Goal: Task Accomplishment & Management: Complete application form

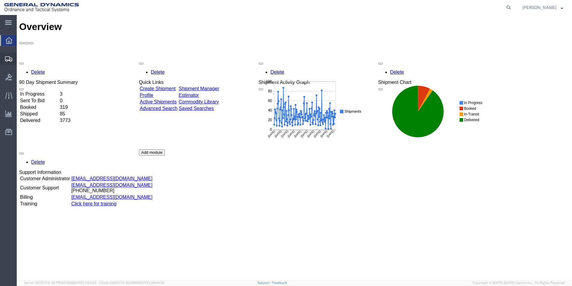
click at [0, 0] on span "Create Shipment" at bounding box center [0, 0] width 0 height 0
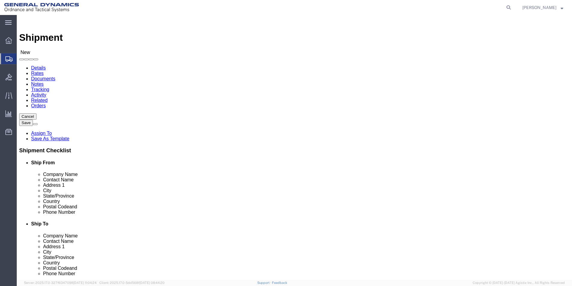
select select
select select "MYPROFILE"
select select "AL"
click input "text"
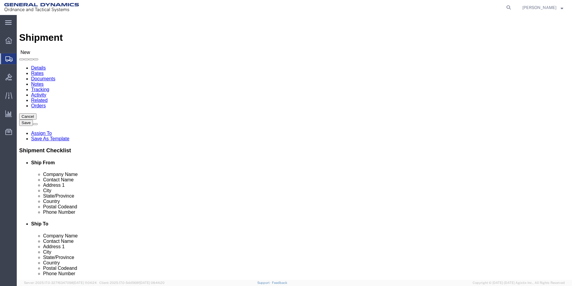
click input "text"
type input "e"
type input "EMBEE"
click p "- EMBEE PROCESSING LLC - ([PERSON_NAME]) [STREET_ADDRESS]"
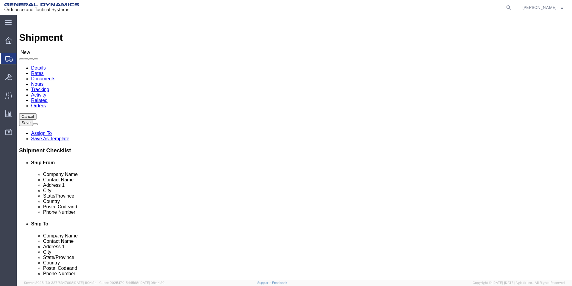
select select "CA"
type input "EMBEE PROCESSING LLC"
drag, startPoint x: 338, startPoint y: 121, endPoint x: 271, endPoint y: 124, distance: 66.8
click div "Contact Name"
type input "RECEIVING"
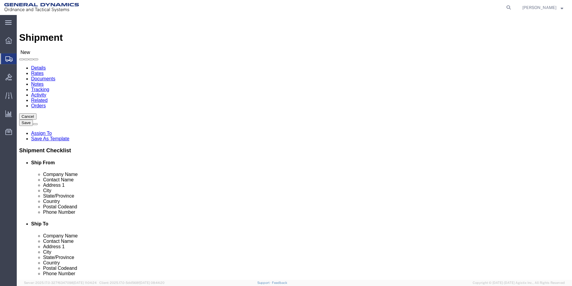
click div "Location My Profile Location GD-OTS [GEOGRAPHIC_DATA] (Commerce) GD-OTS [GEOGRA…"
click input "text"
type input "256--835-1660"
click input "text"
type input "[EMAIL_ADDRESS][PERSON_NAME][DOMAIN_NAME]"
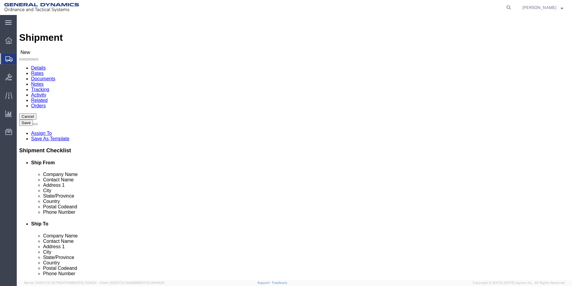
click div "Location My Profile Location GD-OTS [GEOGRAPHIC_DATA] (Commerce) GD-OTS [GEOGRA…"
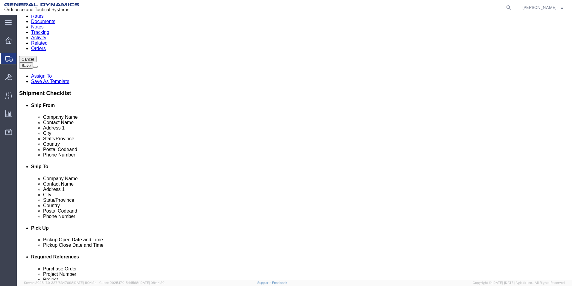
scroll to position [150, 0]
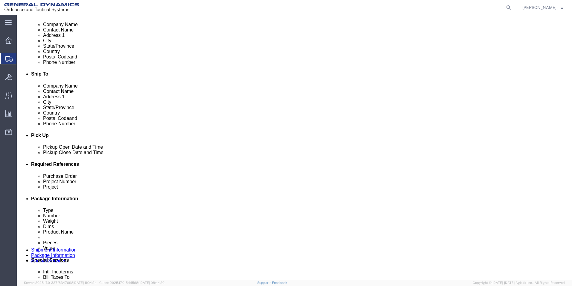
click div "Purchase Order"
click input "text"
type input "97868"
click input "text"
type input "45100023"
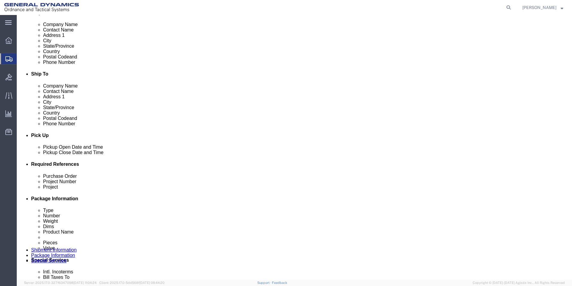
click input "text"
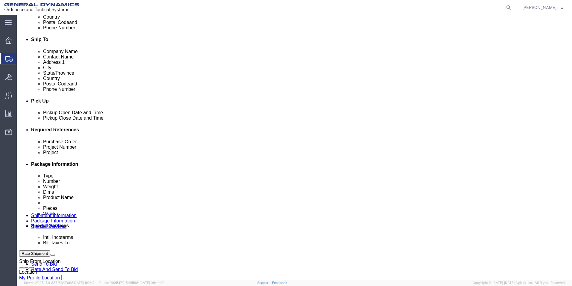
scroll to position [239, 0]
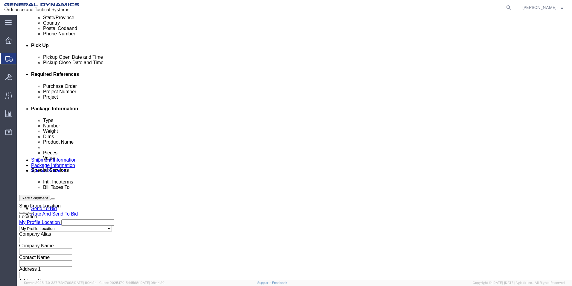
type input "TACTOM"
click select "Select Air Less than Truckload Multi-Leg Ocean Freight Rail Small Parcel Truckl…"
select select "SMAL"
click select "Select Air Less than Truckload Multi-Leg Ocean Freight Rail Small Parcel Truckl…"
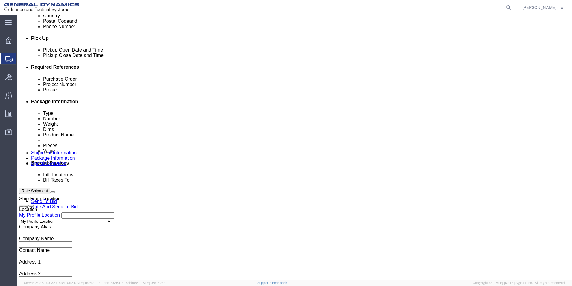
scroll to position [250, 0]
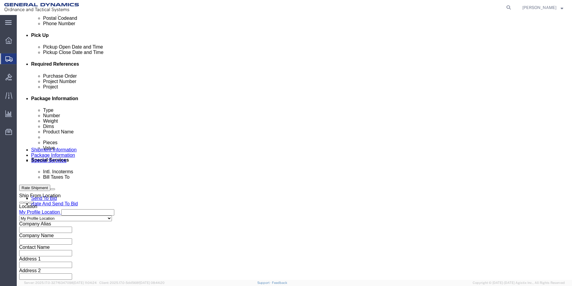
click button "Continue"
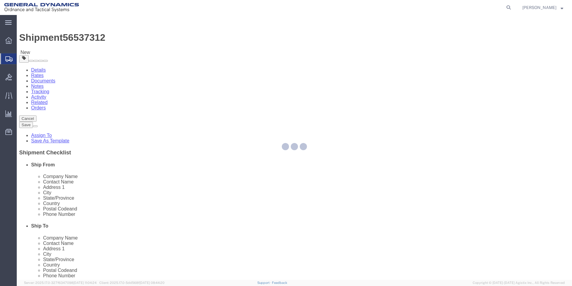
select select "YRPK"
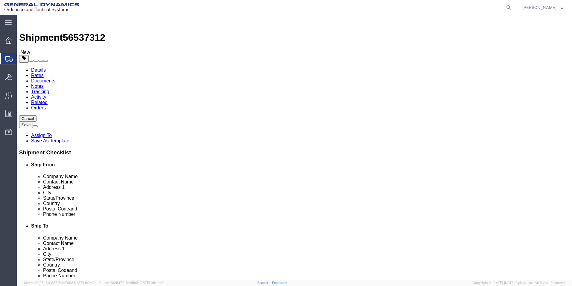
click input "text"
type input "25"
type input "7"
drag, startPoint x: 94, startPoint y: 140, endPoint x: 73, endPoint y: 139, distance: 21.0
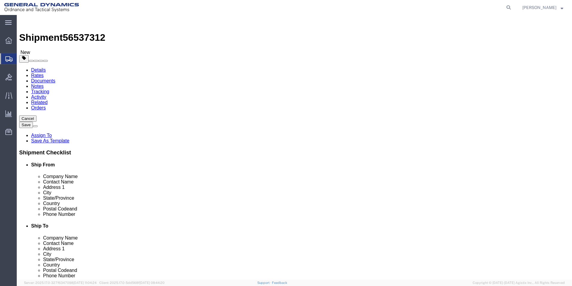
click div "Weight 0.00 Select kgs lbs Ship. t°"
type input "15"
click link "Add Content"
click div
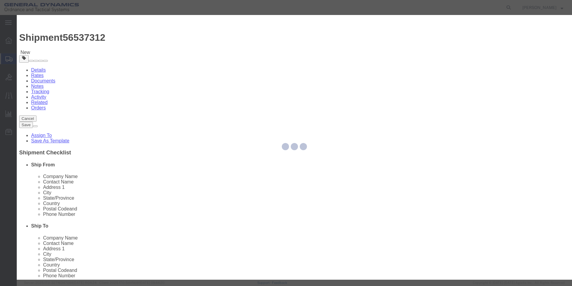
drag, startPoint x: 216, startPoint y: 60, endPoint x: 200, endPoint y: 45, distance: 22.5
click input "text"
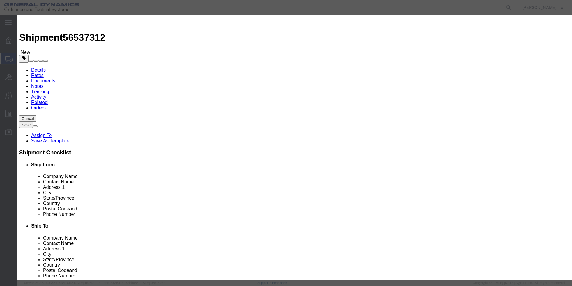
type input "PACKING MATERIAL"
type input "10"
type input "1"
click button "Save & Close"
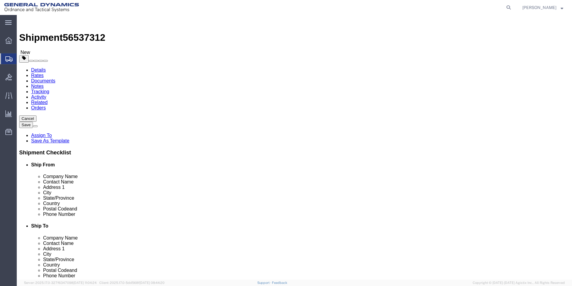
click button "Rate Shipment"
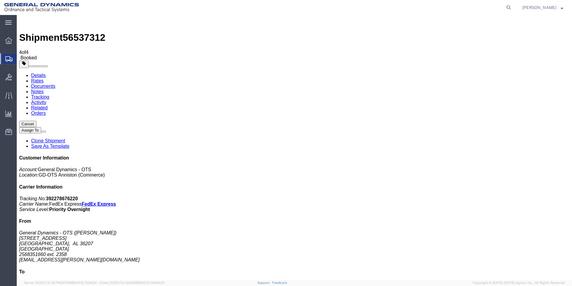
click at [0, 0] on span "Create Shipment" at bounding box center [0, 0] width 0 height 0
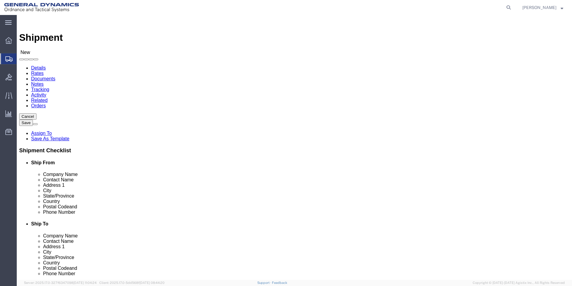
select select "MYPROFILE"
select select "AL"
click input "text"
type input "PYROGEN FIRE SUPPRESSION"
type input "RECEIVING"
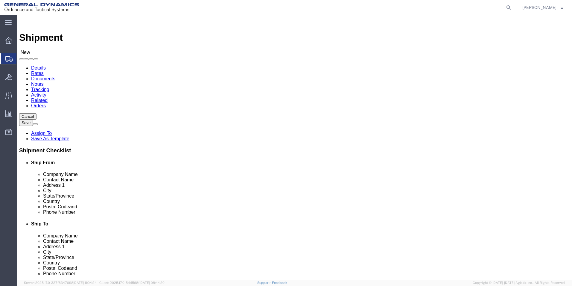
type input "[STREET_ADDRESS]"
type input "[GEOGRAPHIC_DATA]"
type input "T"
type input "TE"
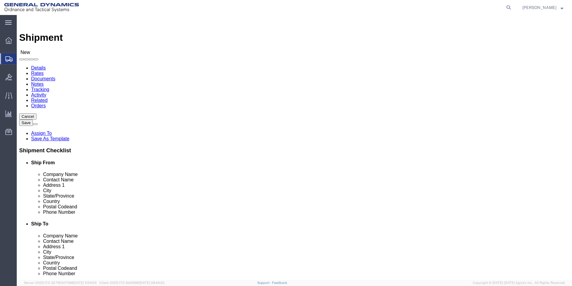
type input "77031"
click input "text"
type input "25368351660"
type input "[EMAIL_ADDRESS][PERSON_NAME][DOMAIN_NAME]"
click input "PYROGEN FIRE SUPPRESSION"
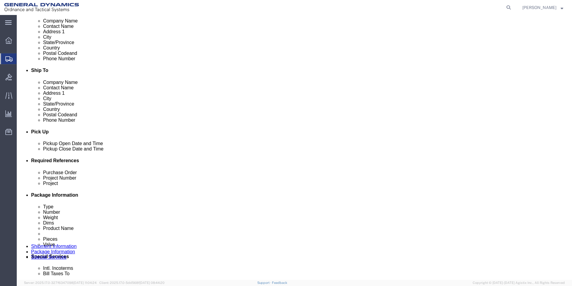
scroll to position [180, 0]
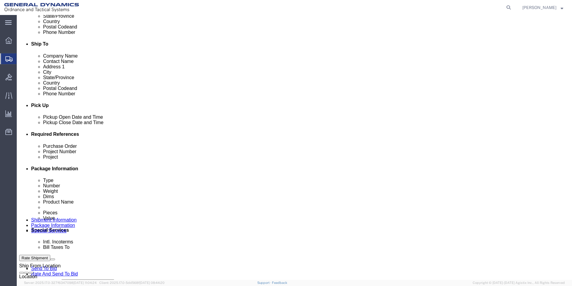
type input "PYROGEN FIRE SUPPRESSION LLC"
drag, startPoint x: 121, startPoint y: 189, endPoint x: 117, endPoint y: 193, distance: 4.9
click input "text"
type input "555000"
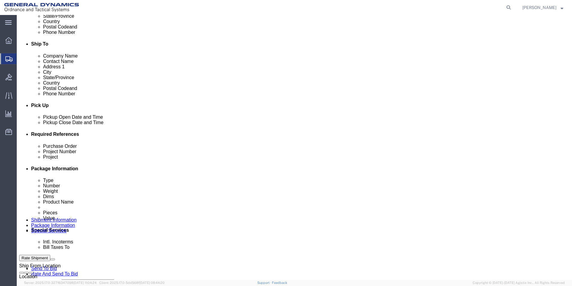
type input "555000"
click select "Select Air Less than Truckload Multi-Leg Ocean Freight Rail Small Parcel Truckl…"
select select "SMAL"
click select "Select Air Less than Truckload Multi-Leg Ocean Freight Rail Small Parcel Truckl…"
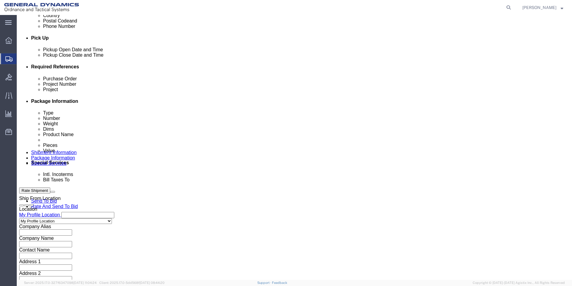
scroll to position [250, 0]
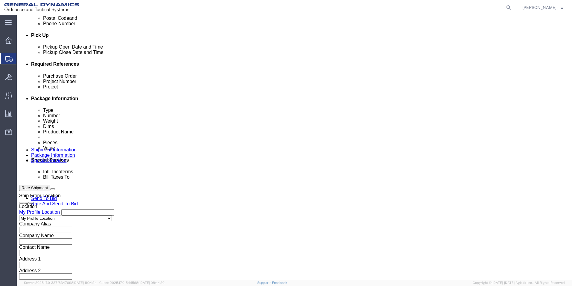
click button "Continue"
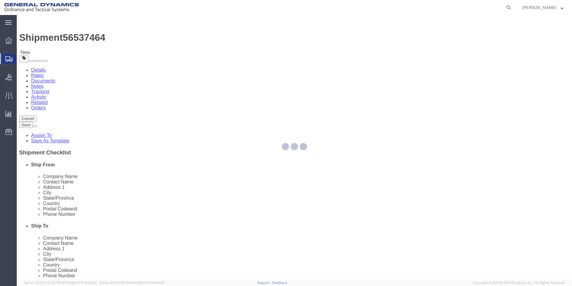
select select "YRPK"
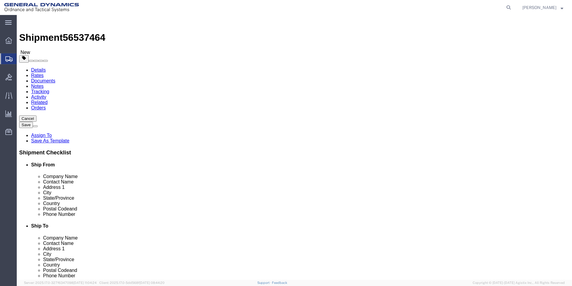
click div "Package Type Select Envelope Large Box Medium Box PAK Rack Small Box Tube Your …"
click input "text"
type input "19"
type input "13"
type input "8"
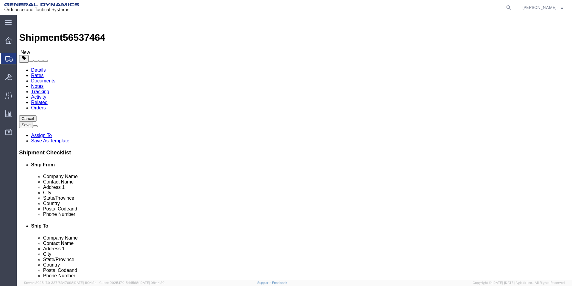
drag, startPoint x: 97, startPoint y: 141, endPoint x: 66, endPoint y: 137, distance: 31.4
click div "Weight Total weight of packages in pounds or kilograms 0.00 Select kgs lbs Ship…"
type input "10"
click link "Add Content"
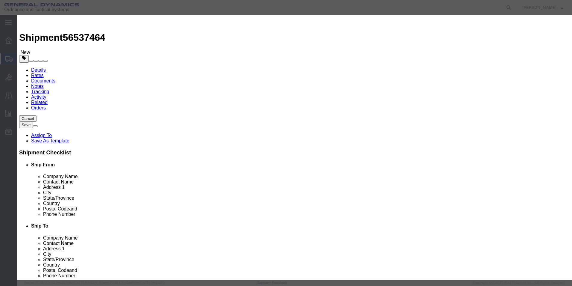
click input "text"
type input "MTL"
type input "1"
click button "Save & Close"
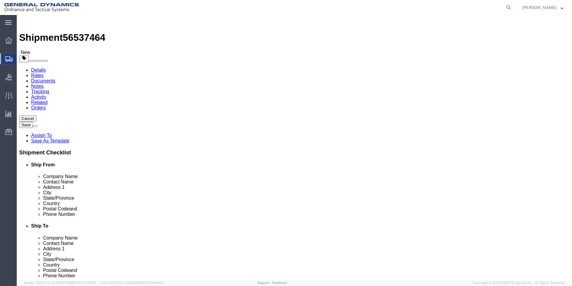
click button "Rate Shipment"
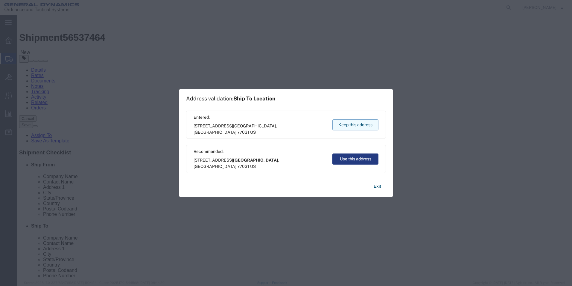
click at [367, 125] on button "Keep this address" at bounding box center [356, 124] width 46 height 11
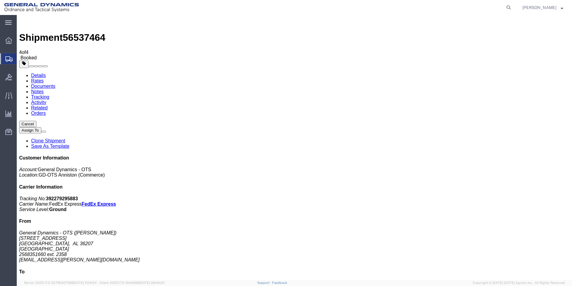
click at [0, 0] on span "Create Shipment" at bounding box center [0, 0] width 0 height 0
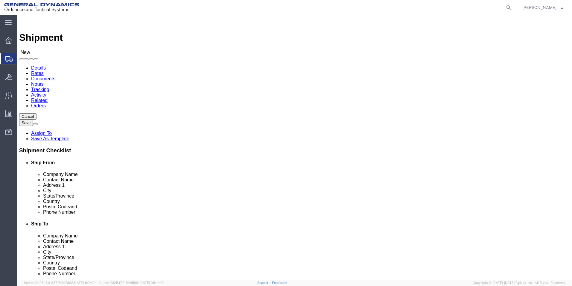
select select "MYPROFILE"
select select "AL"
click input "text"
type input "GENERAL DYNAMICS-OTS"
type input "ATTN: [PERSON_NAME]"
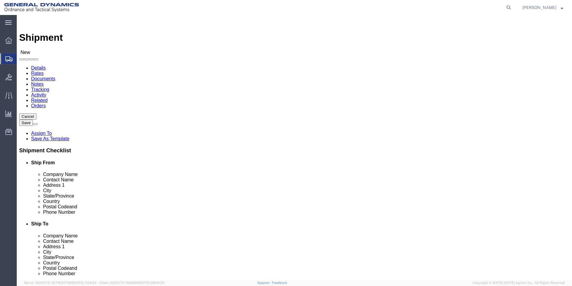
type input "[GEOGRAPHIC_DATA]"
type input "F"
type input "FL"
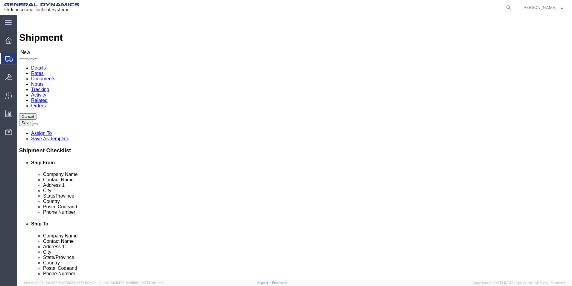
type input "33716"
type input "2568351660"
type input "[EMAIL_ADDRESS][PERSON_NAME][DOMAIN_NAME]"
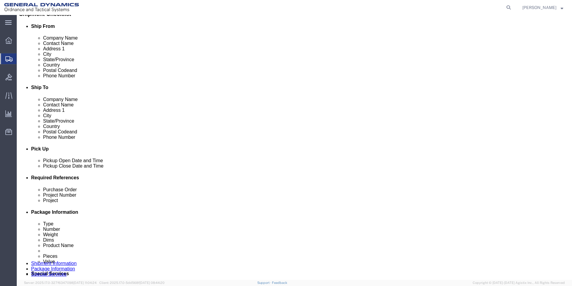
scroll to position [150, 0]
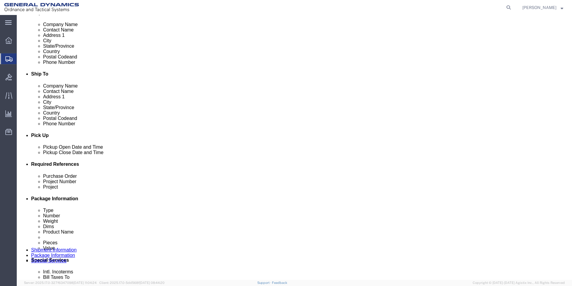
click input "text"
type input "555000"
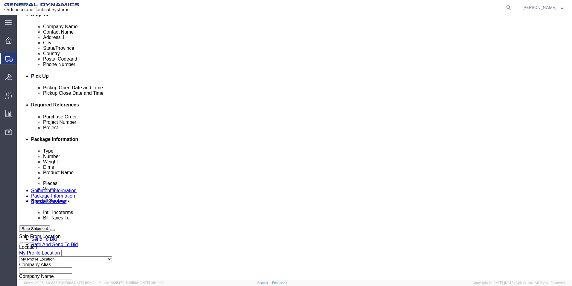
scroll to position [210, 0]
type input "555000"
click select "Select Air Less than Truckload Multi-Leg Ocean Freight Rail Small Parcel Truckl…"
select select "SMAL"
click select "Select Air Less than Truckload Multi-Leg Ocean Freight Rail Small Parcel Truckl…"
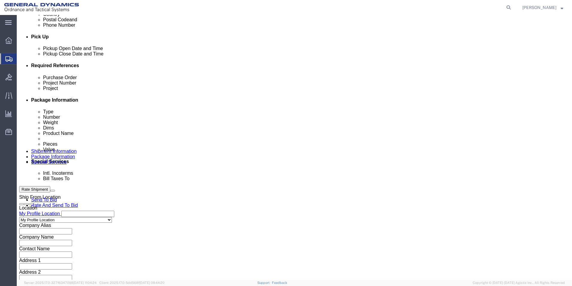
scroll to position [250, 0]
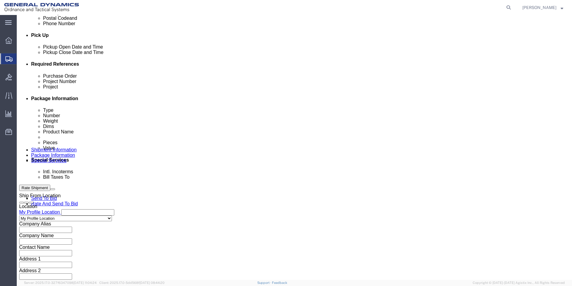
click button "Continue"
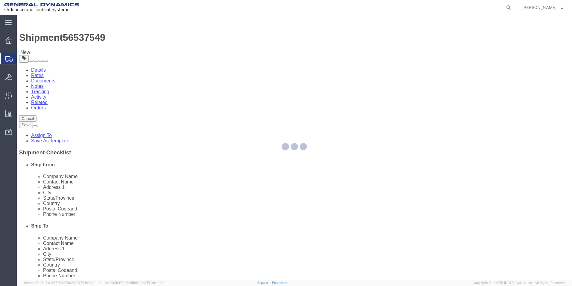
select select "YRPK"
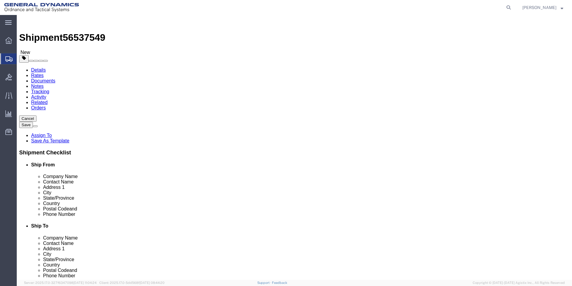
click input "text"
type input "15"
drag, startPoint x: 98, startPoint y: 141, endPoint x: 52, endPoint y: 130, distance: 47.0
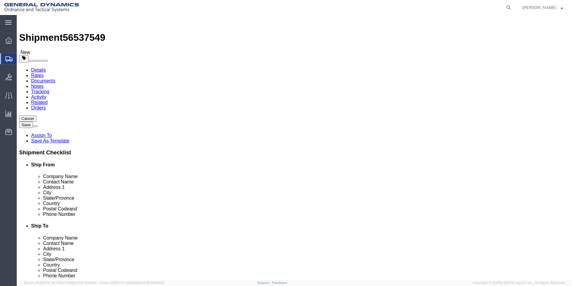
click div "Package Type Select Envelope Large Box Medium Box PAK Rack Small Box Tube Your …"
type input "10"
click div "x Package Type Select Envelope Large Box Medium Box PAK Rack Small Box Tube You…"
click link "Add Content"
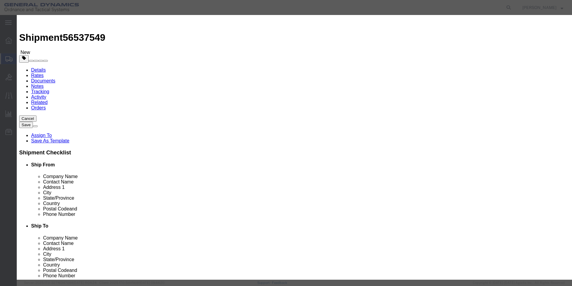
click input "text"
type input "CANDLE HOLDERS"
type input "1"
click button "Save & Close"
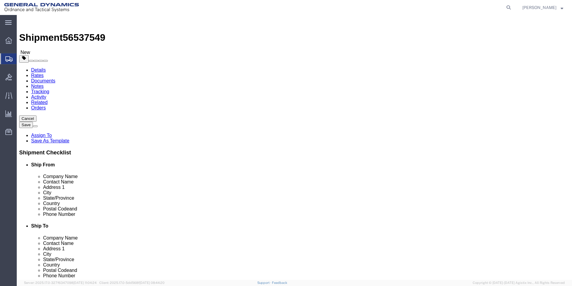
drag, startPoint x: 65, startPoint y: 171, endPoint x: 134, endPoint y: 147, distance: 73.3
click dd "1.00 Each"
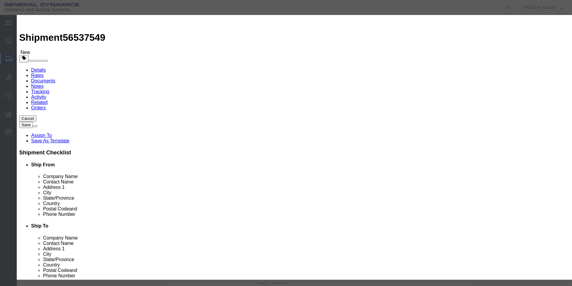
drag, startPoint x: 194, startPoint y: 70, endPoint x: 161, endPoint y: 72, distance: 32.7
click div "Total Value 1.00 Select ADP AED AFN ALL AMD AOA ARS ATS AUD AWG AZN BAM BBD BDT…"
type input "150"
click button "Save & Close"
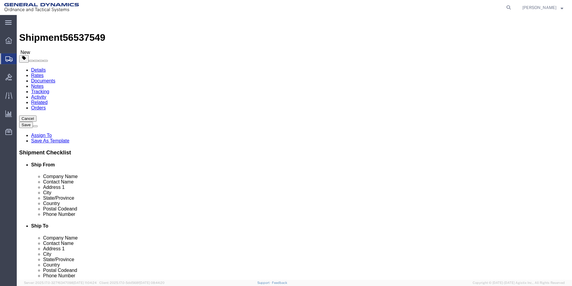
click button "Rate Shipment"
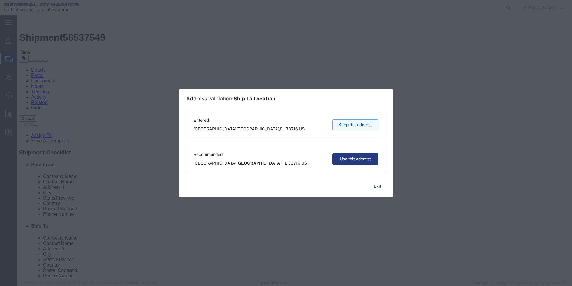
click at [361, 121] on button "Keep this address" at bounding box center [356, 124] width 46 height 11
